Goal: Task Accomplishment & Management: Use online tool/utility

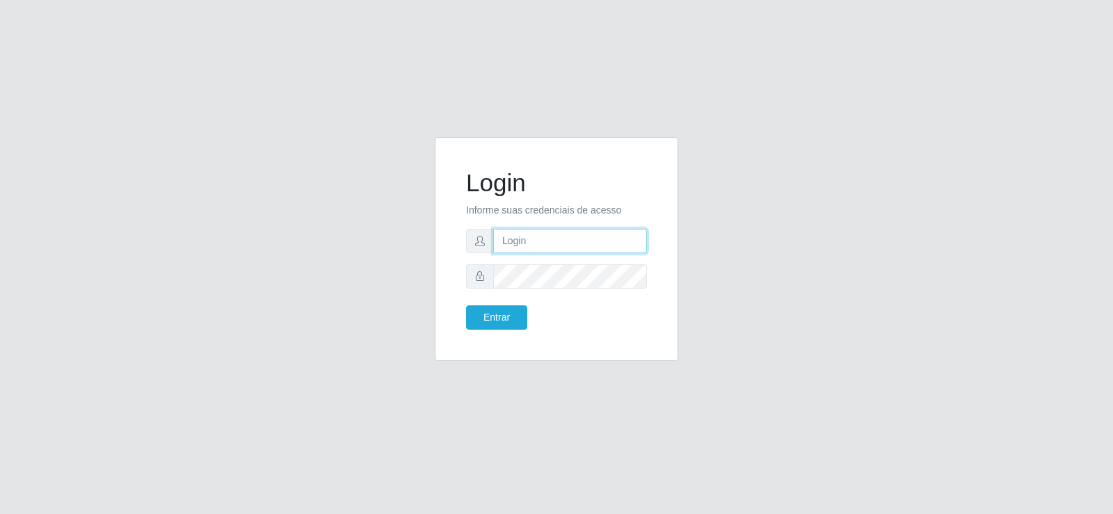
click at [536, 235] on input "text" at bounding box center [570, 241] width 154 height 24
type input "[EMAIL_ADDRESS][DOMAIN_NAME]"
click at [497, 319] on button "Entrar" at bounding box center [496, 317] width 61 height 24
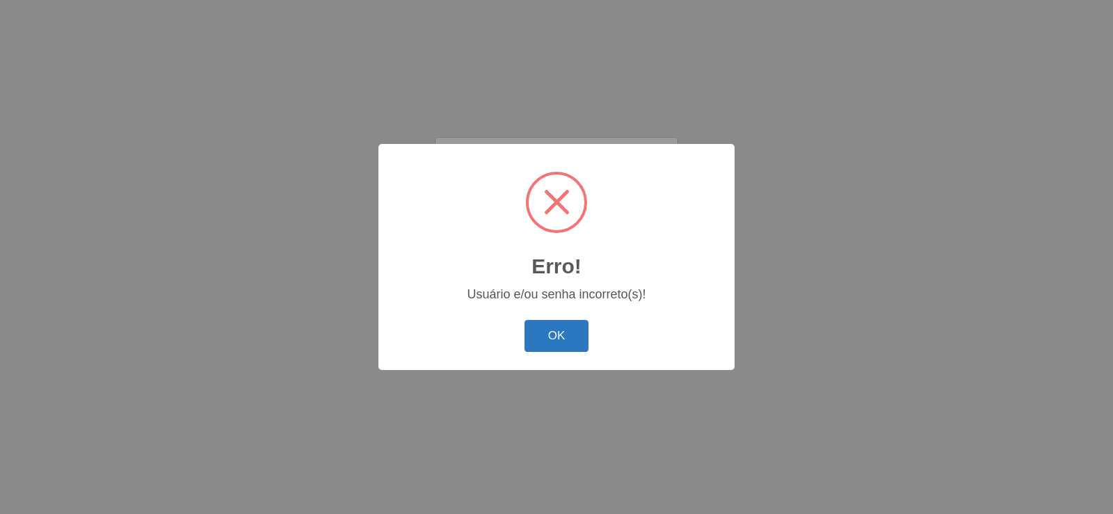
click at [571, 344] on button "OK" at bounding box center [556, 336] width 65 height 33
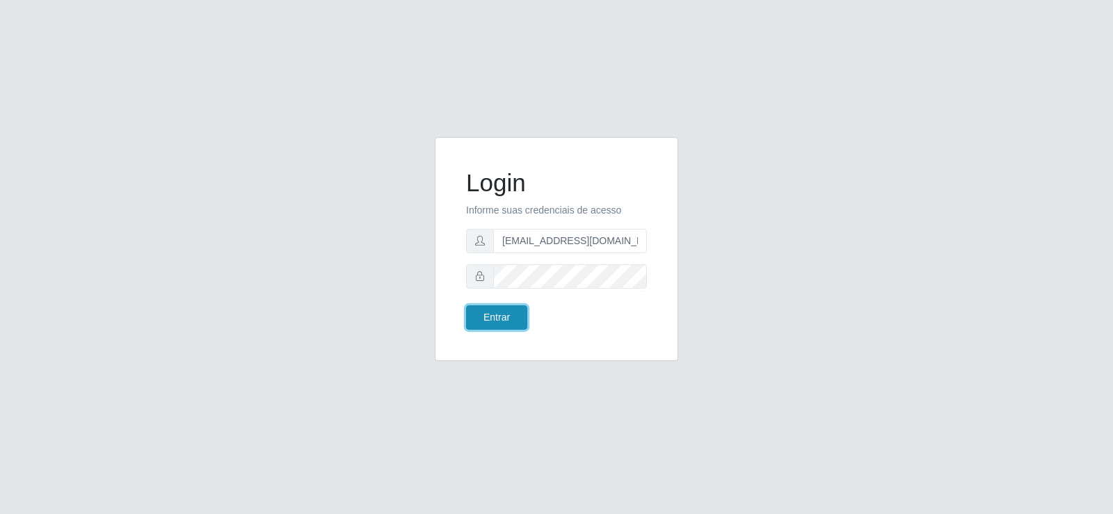
click at [515, 323] on button "Entrar" at bounding box center [496, 317] width 61 height 24
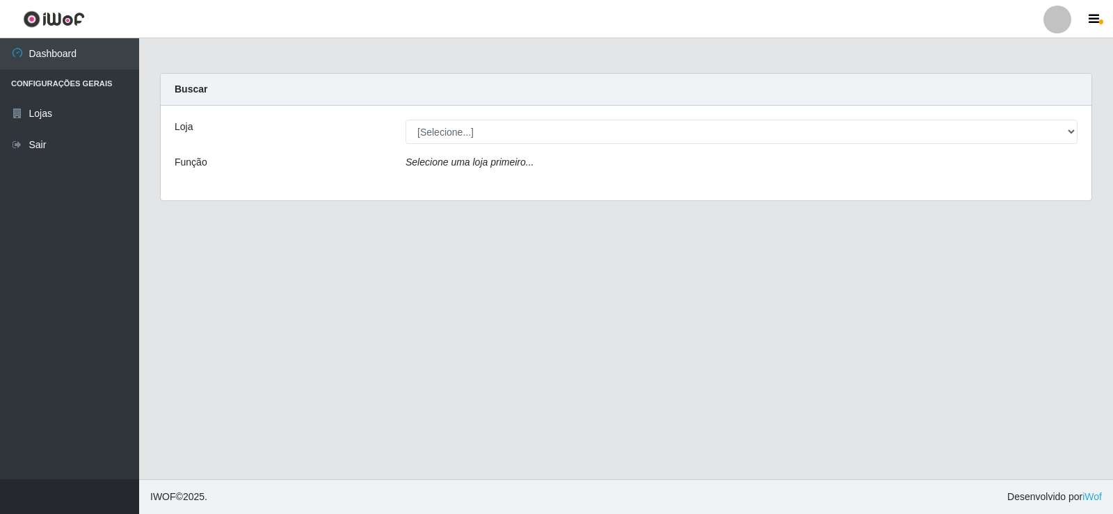
drag, startPoint x: 1100, startPoint y: 218, endPoint x: 1109, endPoint y: 291, distance: 74.3
click at [1109, 291] on main "Carregando... Buscar Loja [Selecione...] SuperFácil Atacado - Nova Betânia Funç…" at bounding box center [626, 258] width 974 height 441
drag, startPoint x: 1107, startPoint y: 119, endPoint x: 1103, endPoint y: 173, distance: 53.7
click at [1103, 173] on div "Carregando... Buscar Loja [Selecione...] SuperFácil Atacado - Nova Betânia Funç…" at bounding box center [626, 145] width 974 height 145
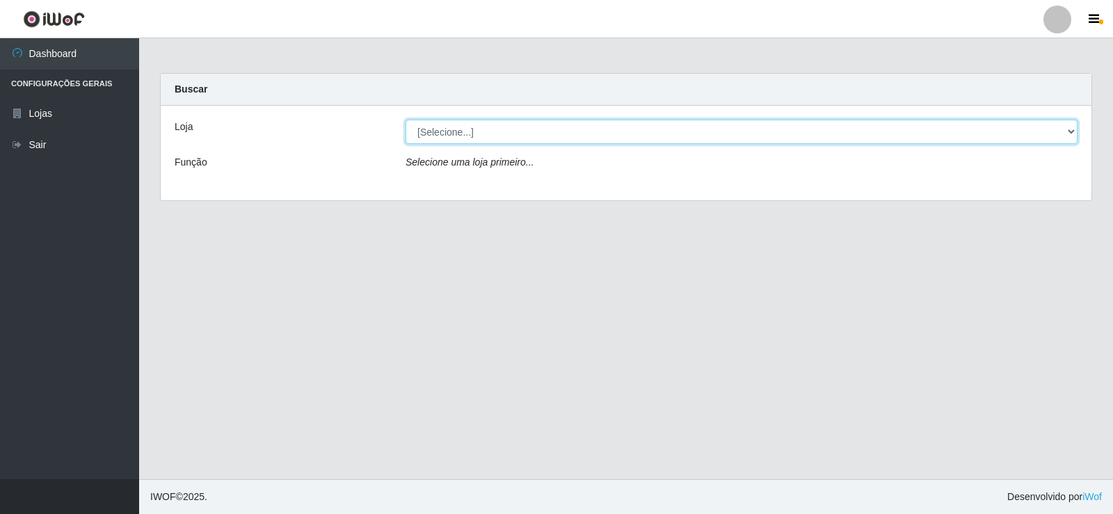
click at [1069, 136] on select "[Selecione...] SuperFácil Atacado - [GEOGRAPHIC_DATA]" at bounding box center [742, 132] width 672 height 24
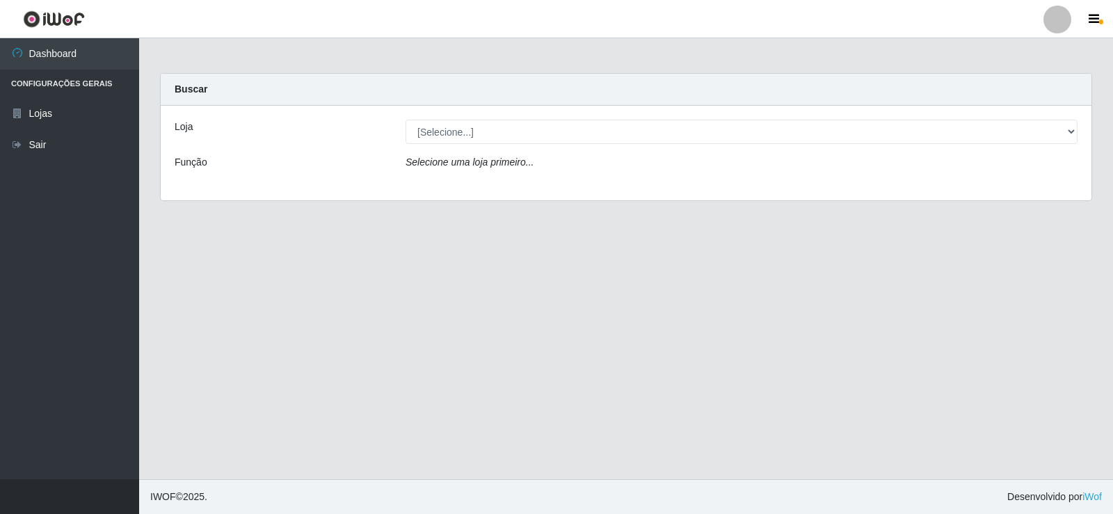
click at [722, 183] on div "Loja [Selecione...] SuperFácil Atacado - Nova Betânia Função Selecione uma loja…" at bounding box center [626, 153] width 931 height 95
drag, startPoint x: 1106, startPoint y: 167, endPoint x: 947, endPoint y: 341, distance: 235.8
click at [1105, 266] on main "Carregando... Buscar Loja [Selecione...] SuperFácil Atacado - Nova Betânia Funç…" at bounding box center [626, 258] width 974 height 441
drag, startPoint x: 1112, startPoint y: 176, endPoint x: 1101, endPoint y: 306, distance: 130.6
click at [1101, 304] on main "Carregando... Buscar Loja [Selecione...] SuperFácil Atacado - Nova Betânia Funç…" at bounding box center [626, 258] width 974 height 441
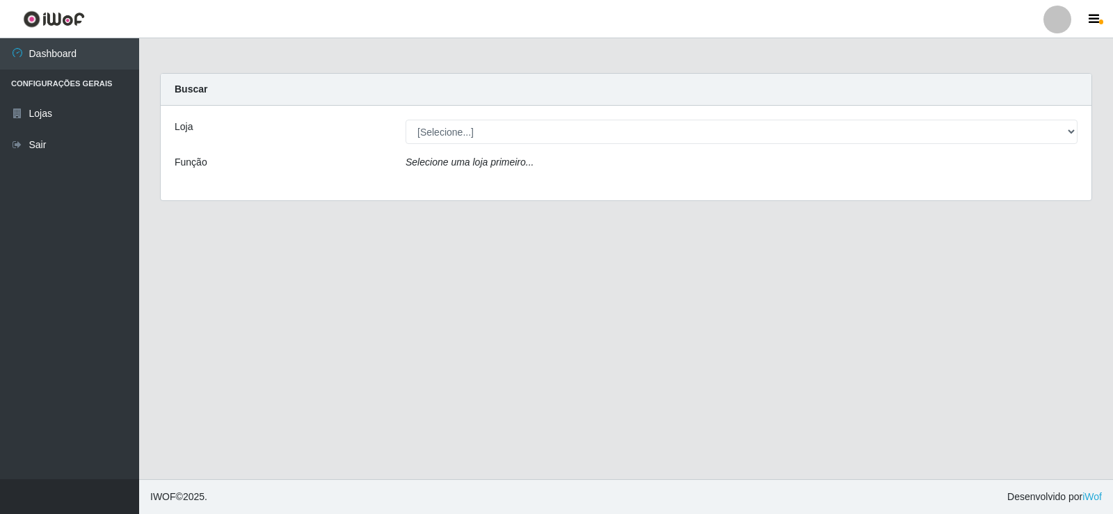
click at [949, 348] on main "Carregando... Buscar Loja [Selecione...] SuperFácil Atacado - Nova Betânia Funç…" at bounding box center [626, 258] width 974 height 441
click at [630, 397] on main "Carregando... Buscar Loja [Selecione...] SuperFácil Atacado - Nova Betânia Funç…" at bounding box center [626, 258] width 974 height 441
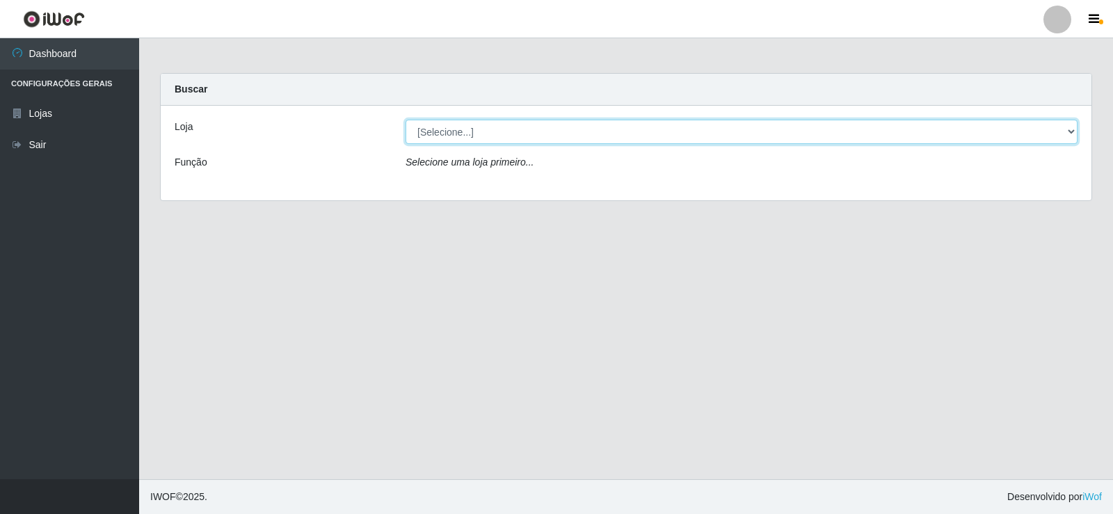
click at [1073, 132] on select "[Selecione...] SuperFácil Atacado - [GEOGRAPHIC_DATA]" at bounding box center [742, 132] width 672 height 24
select select "504"
click at [406, 120] on select "[Selecione...] SuperFácil Atacado - [GEOGRAPHIC_DATA]" at bounding box center [742, 132] width 672 height 24
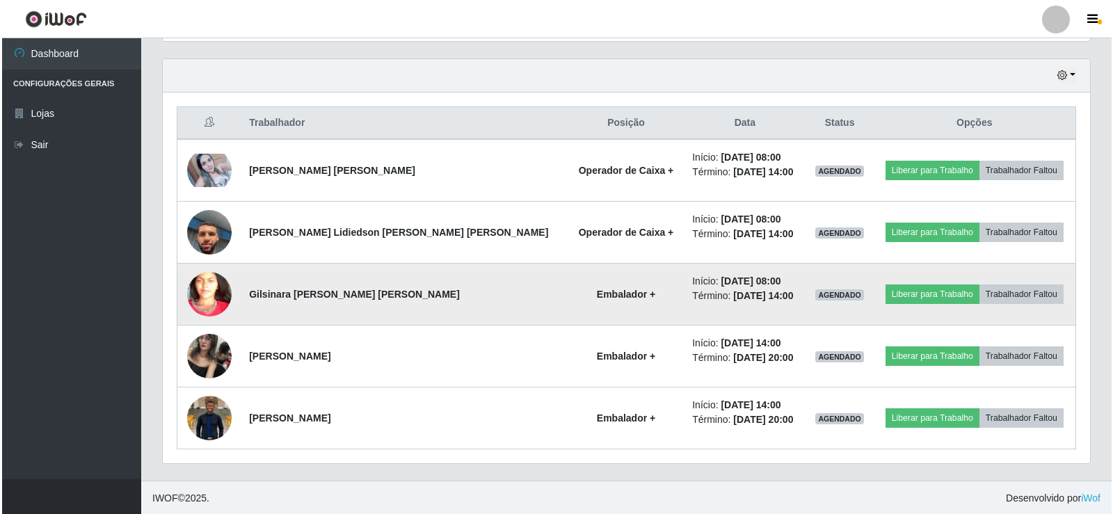
scroll to position [472, 0]
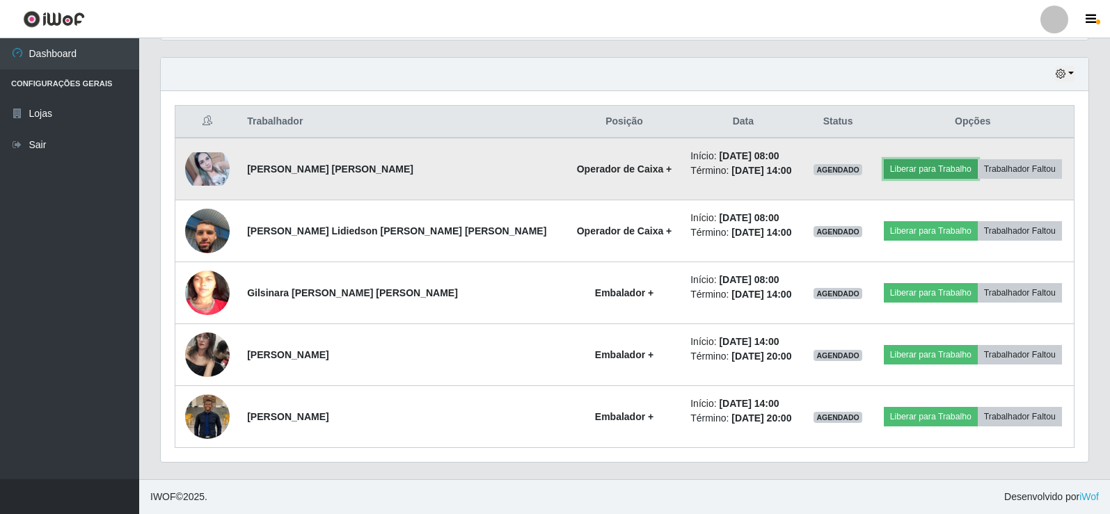
click at [888, 168] on button "Liberar para Trabalho" at bounding box center [930, 168] width 94 height 19
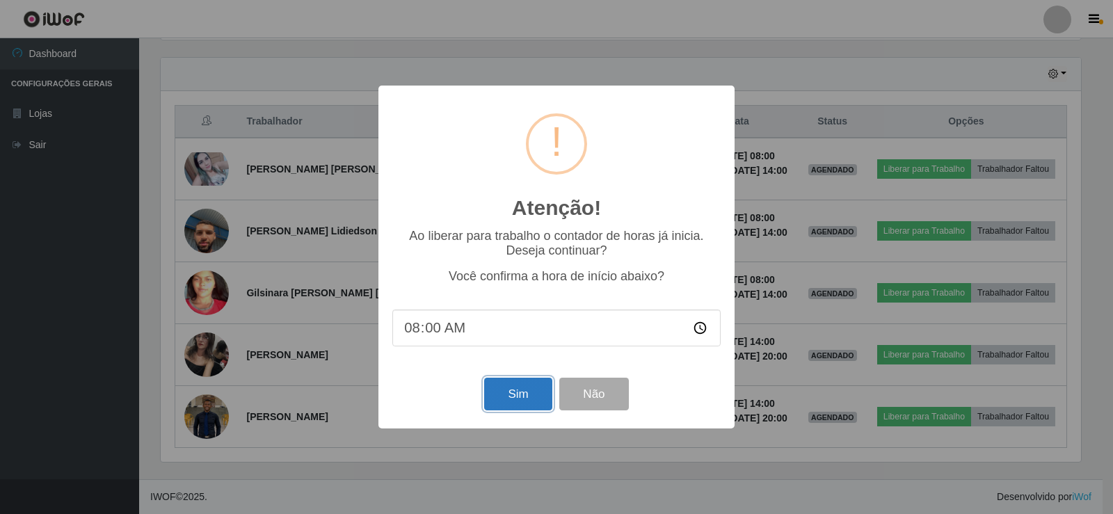
click at [496, 400] on button "Sim" at bounding box center [517, 394] width 67 height 33
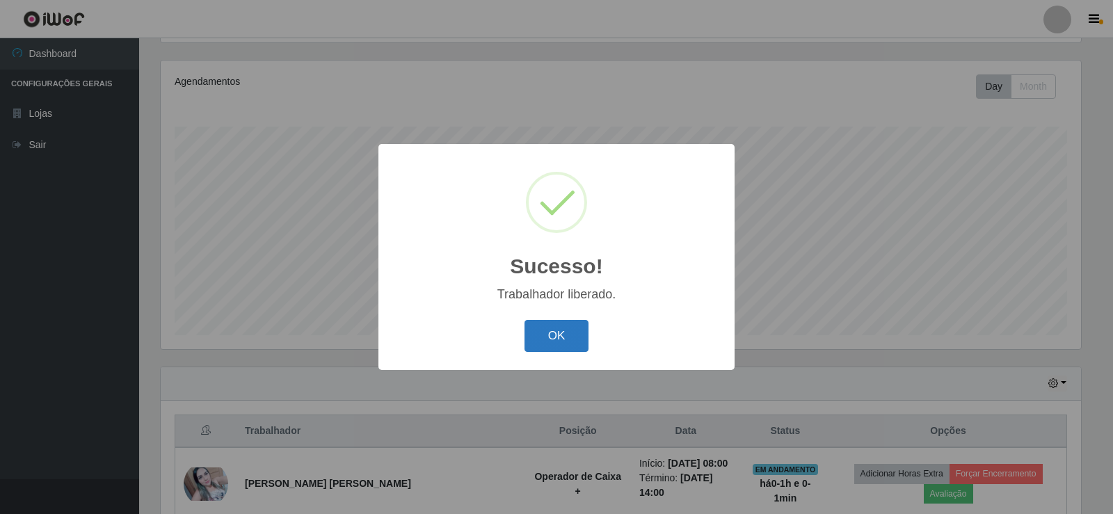
click at [551, 342] on button "OK" at bounding box center [556, 336] width 65 height 33
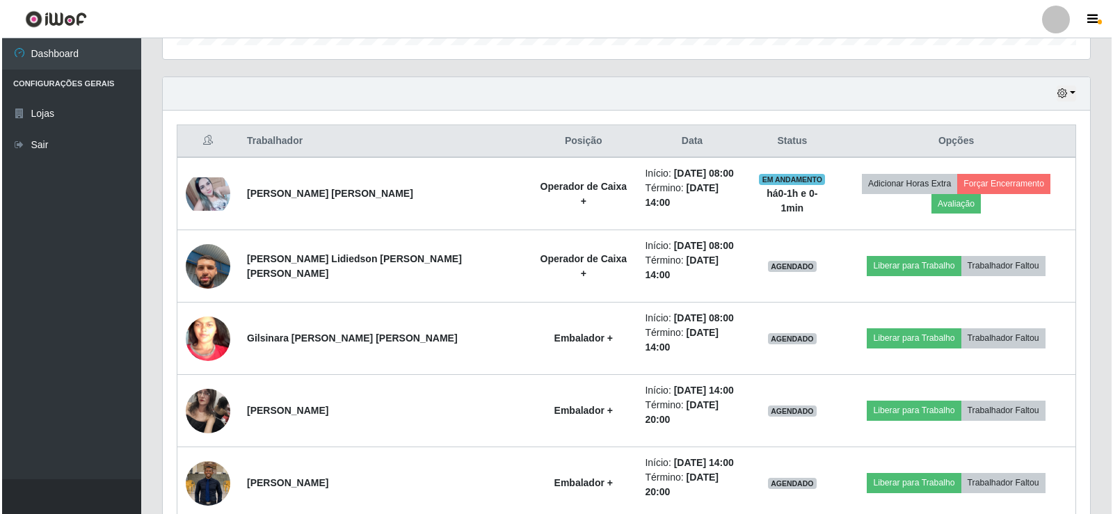
scroll to position [454, 0]
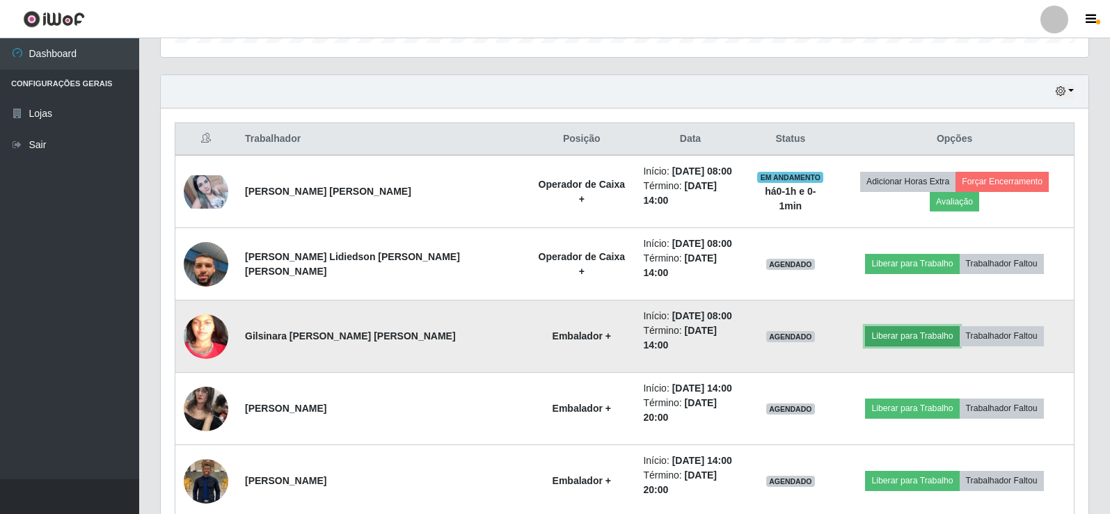
click at [896, 326] on button "Liberar para Trabalho" at bounding box center [912, 335] width 94 height 19
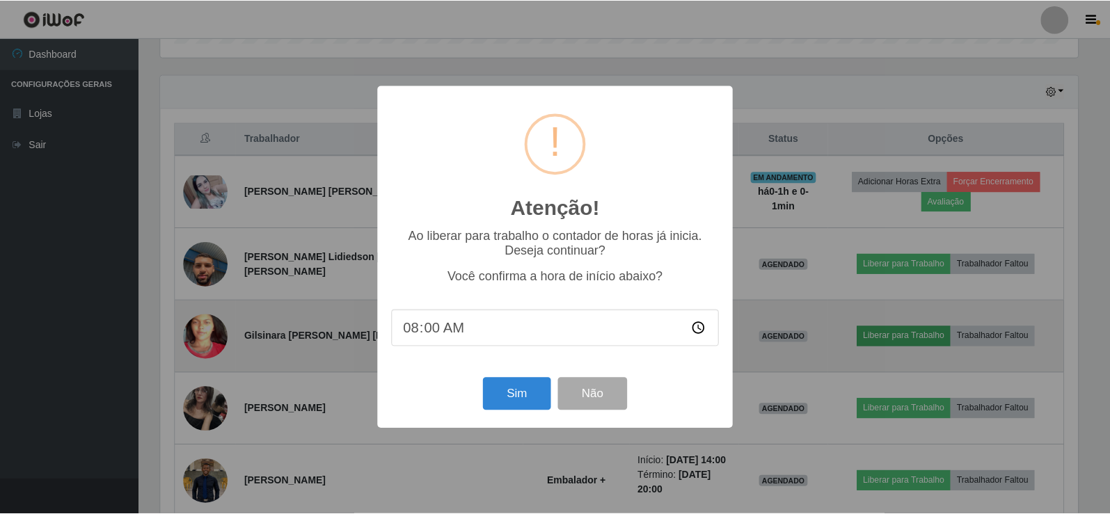
scroll to position [289, 920]
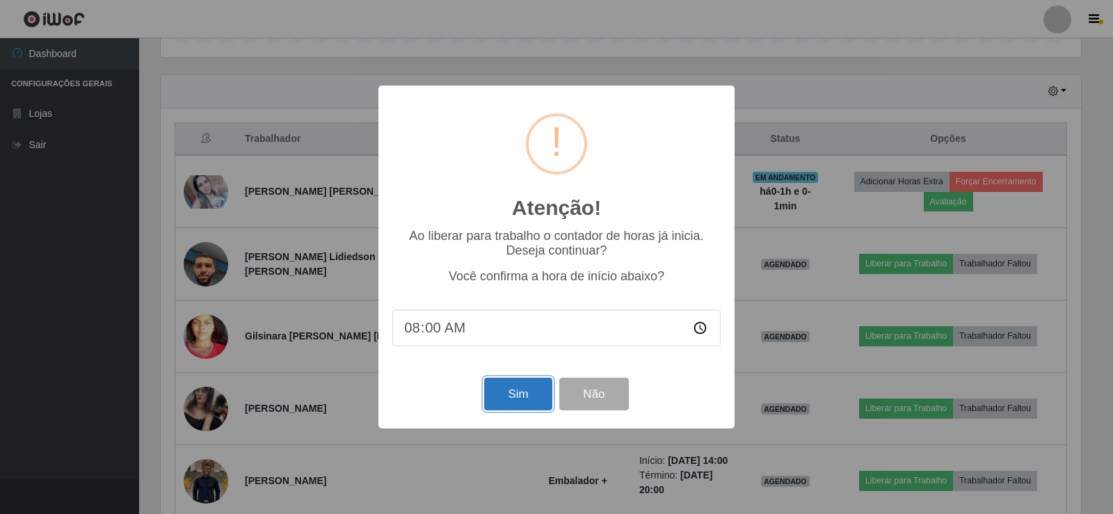
click at [520, 394] on button "Sim" at bounding box center [517, 394] width 67 height 33
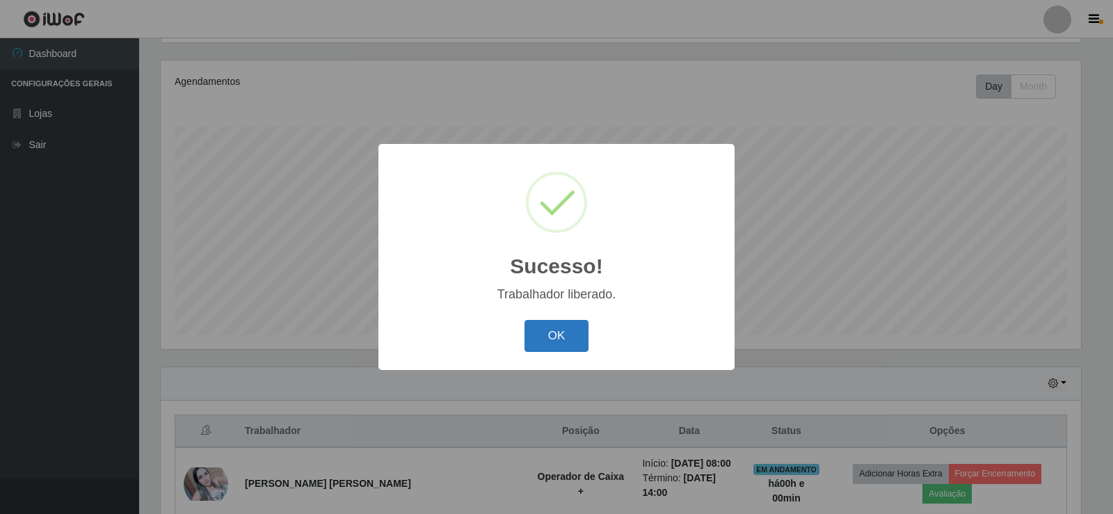
click at [561, 329] on button "OK" at bounding box center [556, 336] width 65 height 33
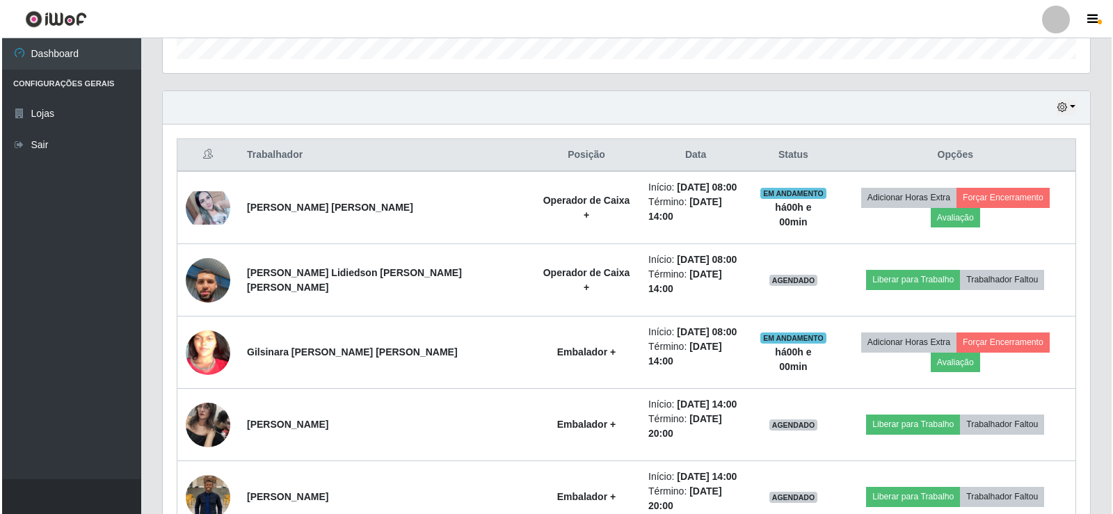
scroll to position [454, 0]
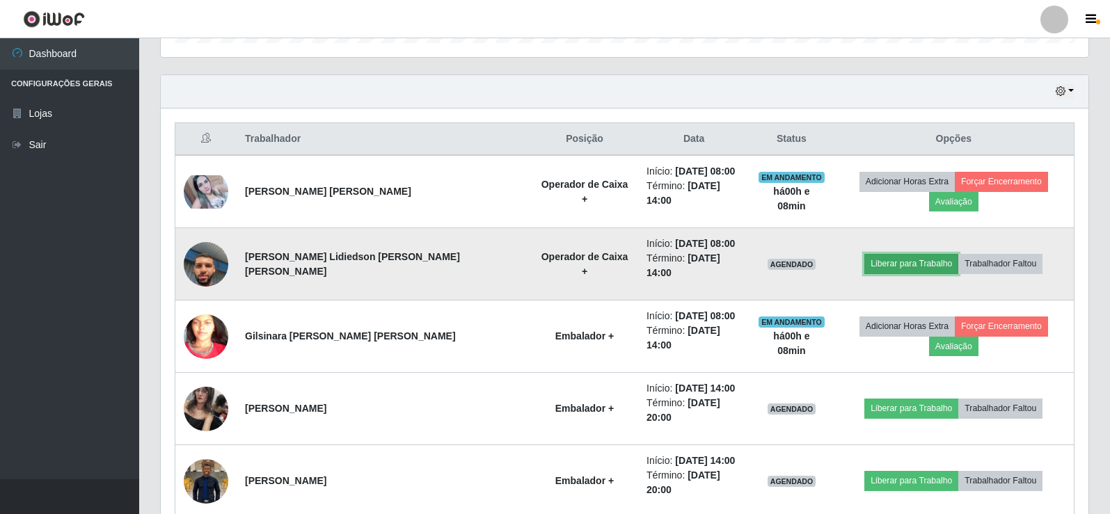
click at [876, 254] on button "Liberar para Trabalho" at bounding box center [911, 263] width 94 height 19
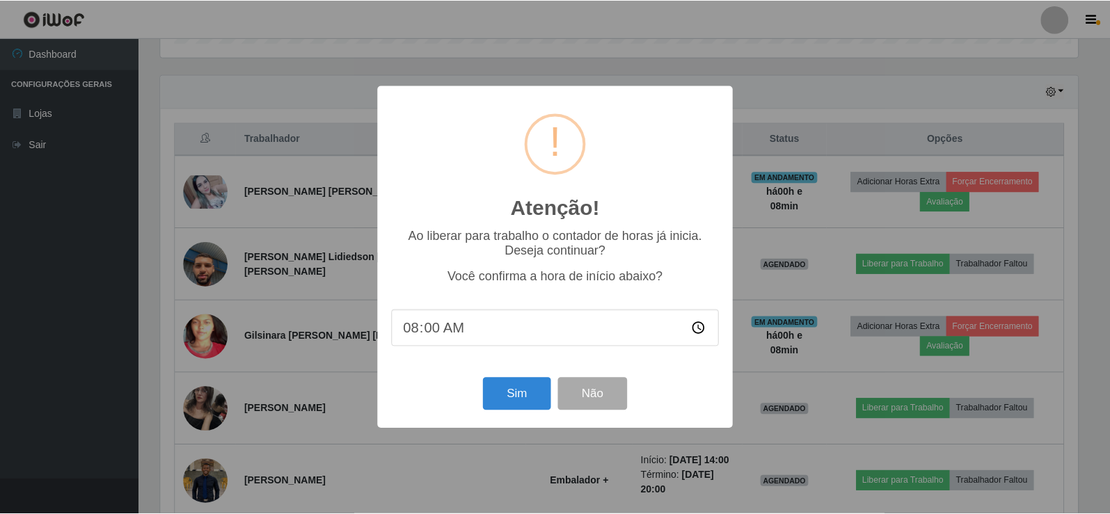
scroll to position [289, 920]
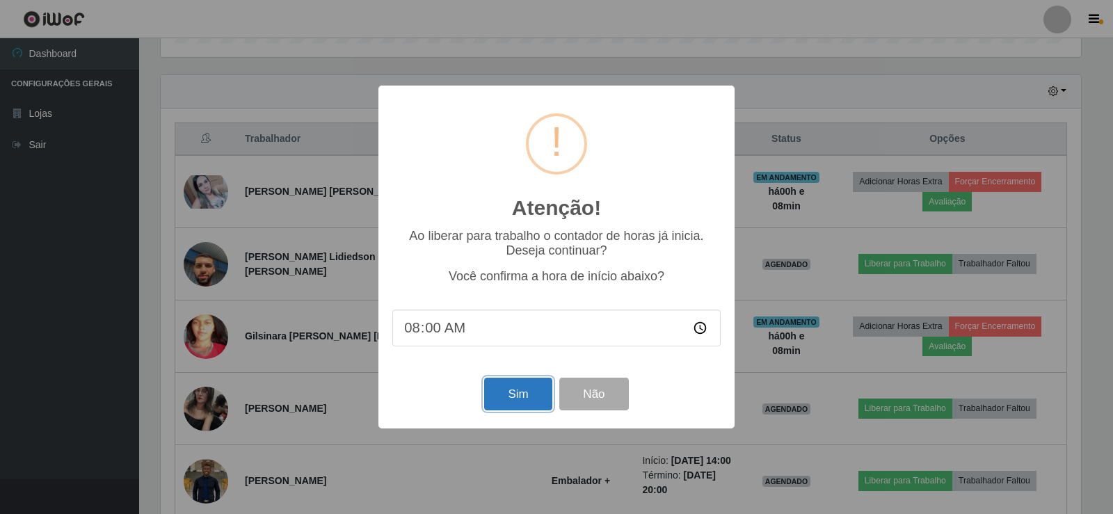
click at [514, 399] on button "Sim" at bounding box center [517, 394] width 67 height 33
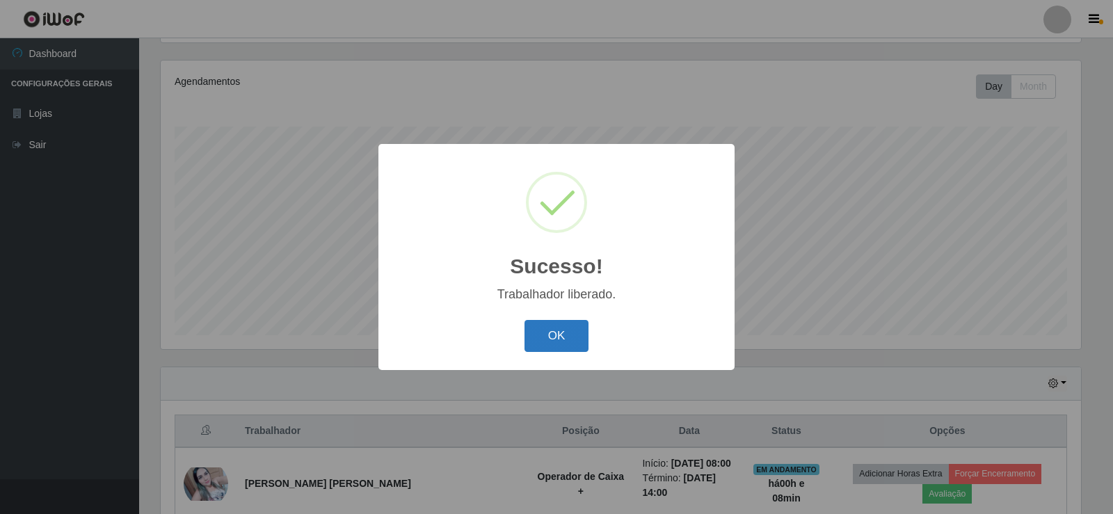
click at [564, 342] on button "OK" at bounding box center [556, 336] width 65 height 33
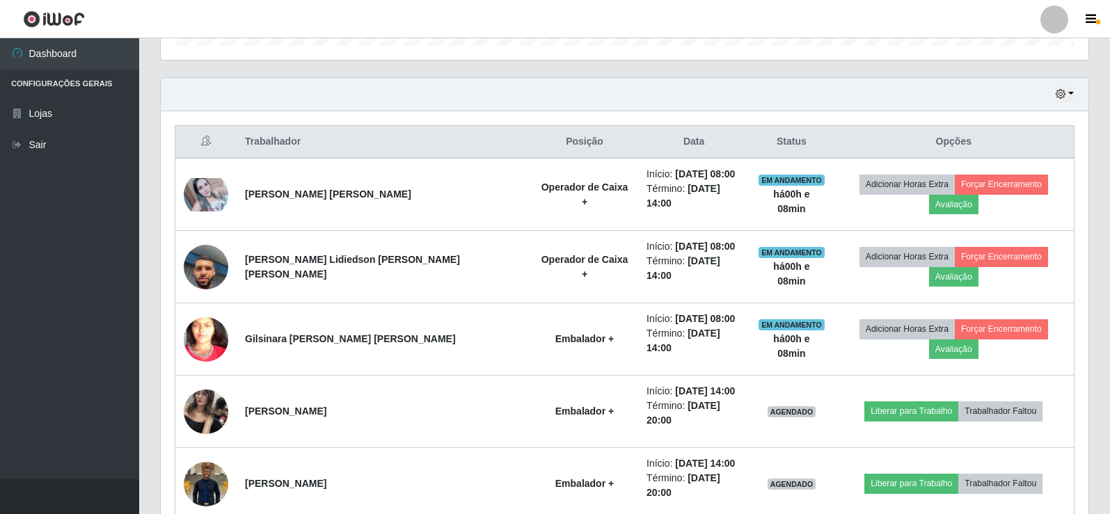
scroll to position [453, 0]
